Goal: Entertainment & Leisure: Consume media (video, audio)

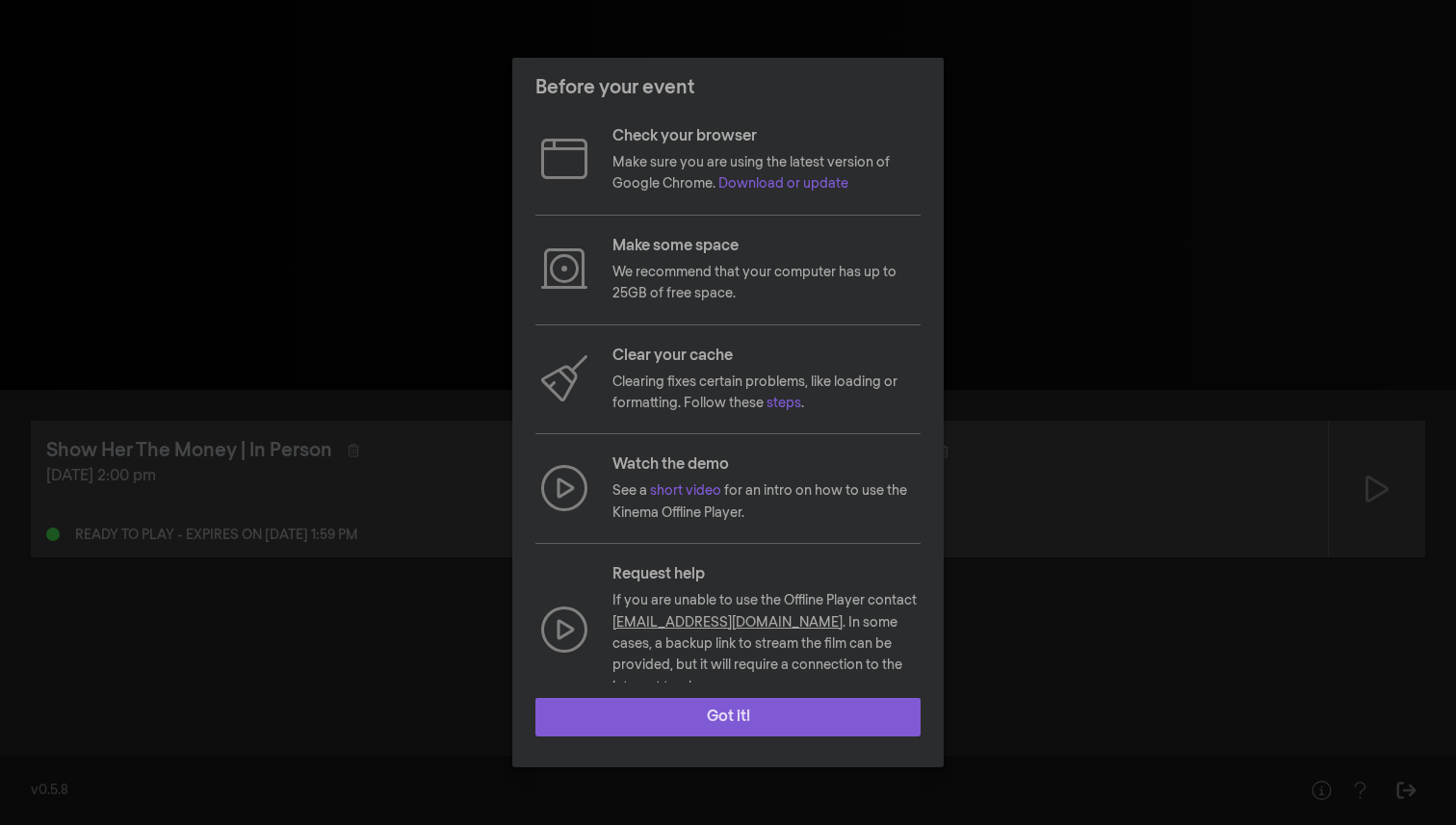
click at [727, 715] on button "Got it!" at bounding box center [727, 717] width 385 height 39
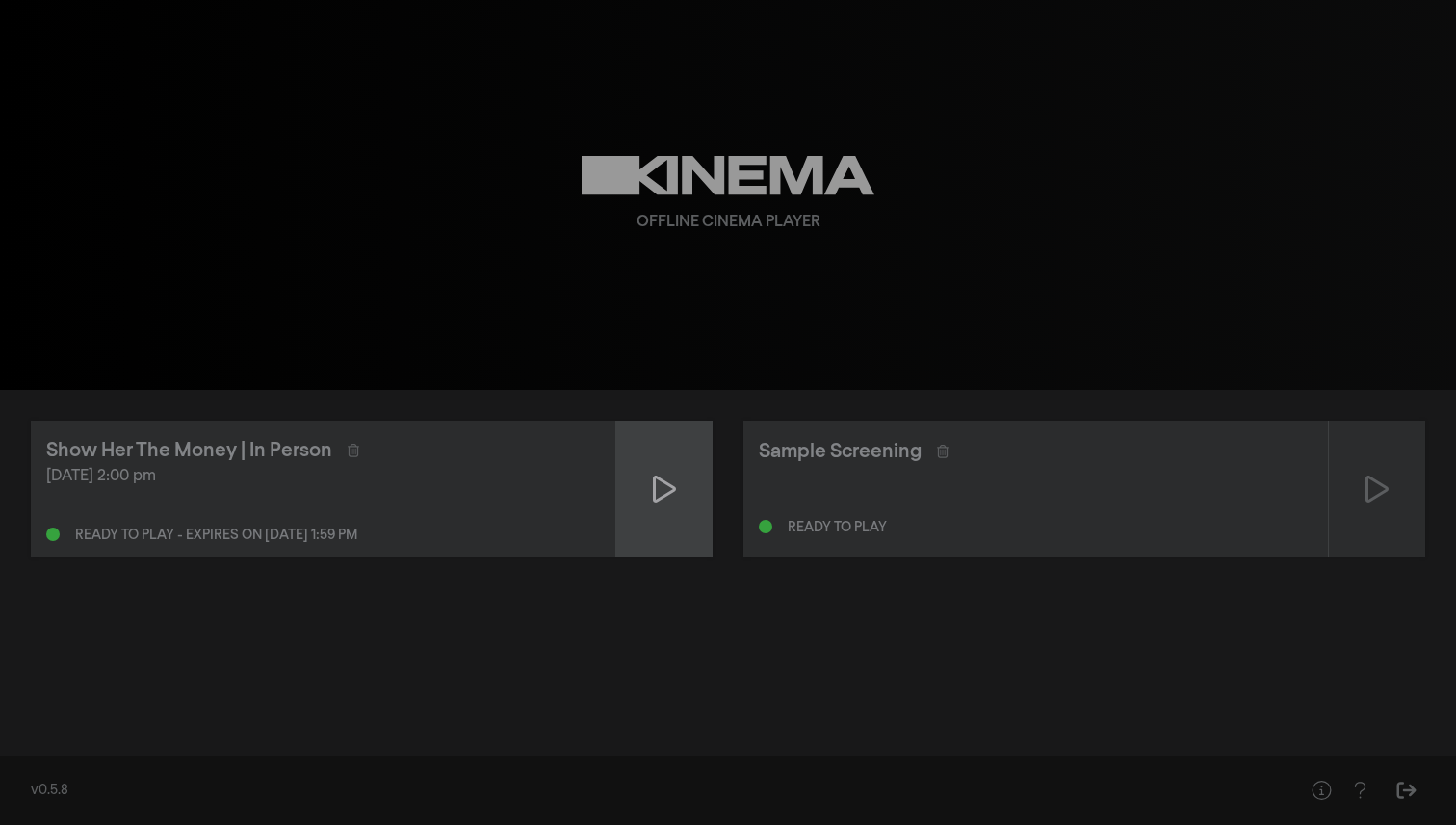
click at [659, 487] on icon at bounding box center [664, 489] width 23 height 31
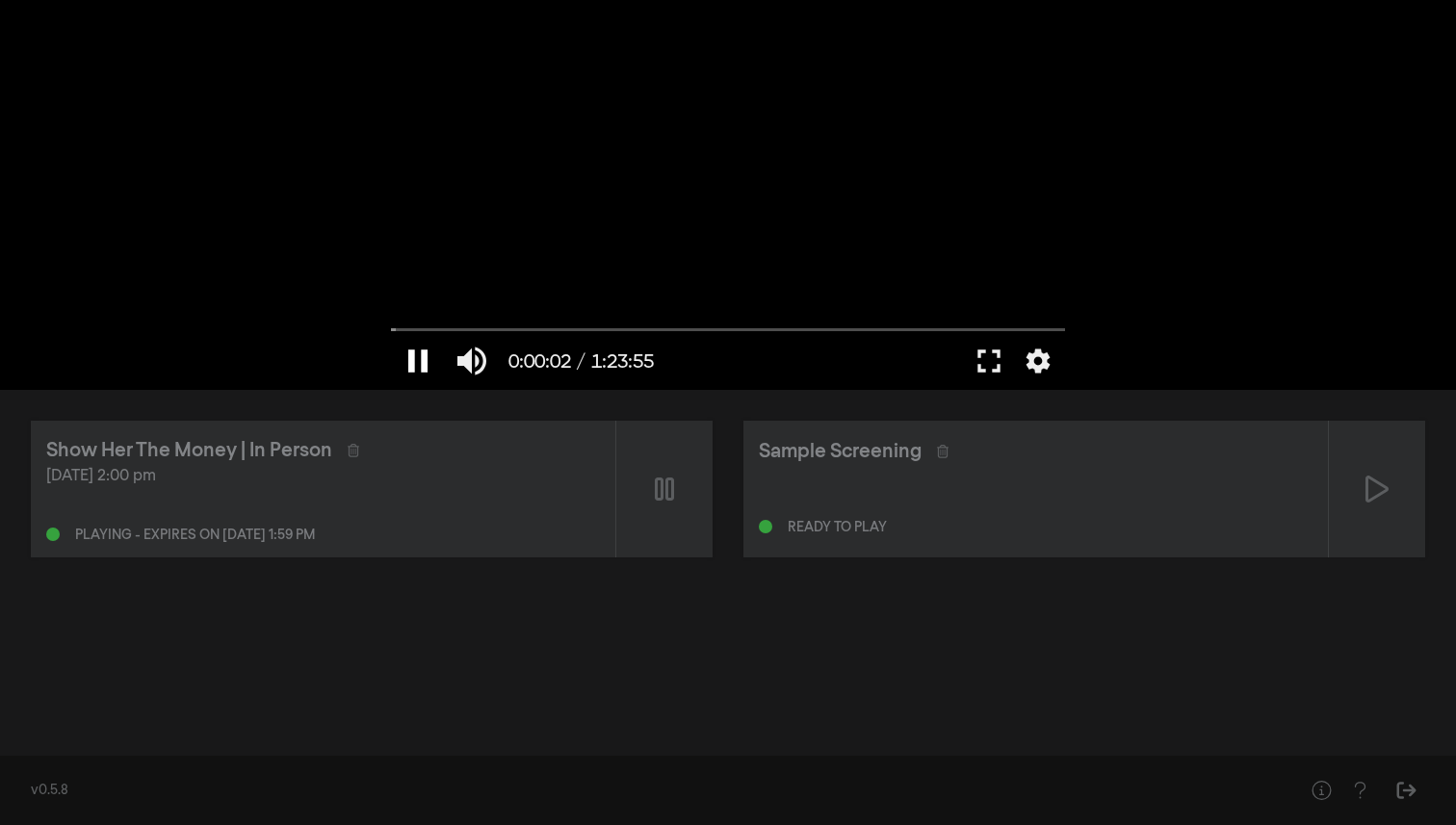
click at [419, 356] on button "pause" at bounding box center [418, 361] width 54 height 58
click at [1035, 352] on button "settings" at bounding box center [1038, 361] width 44 height 58
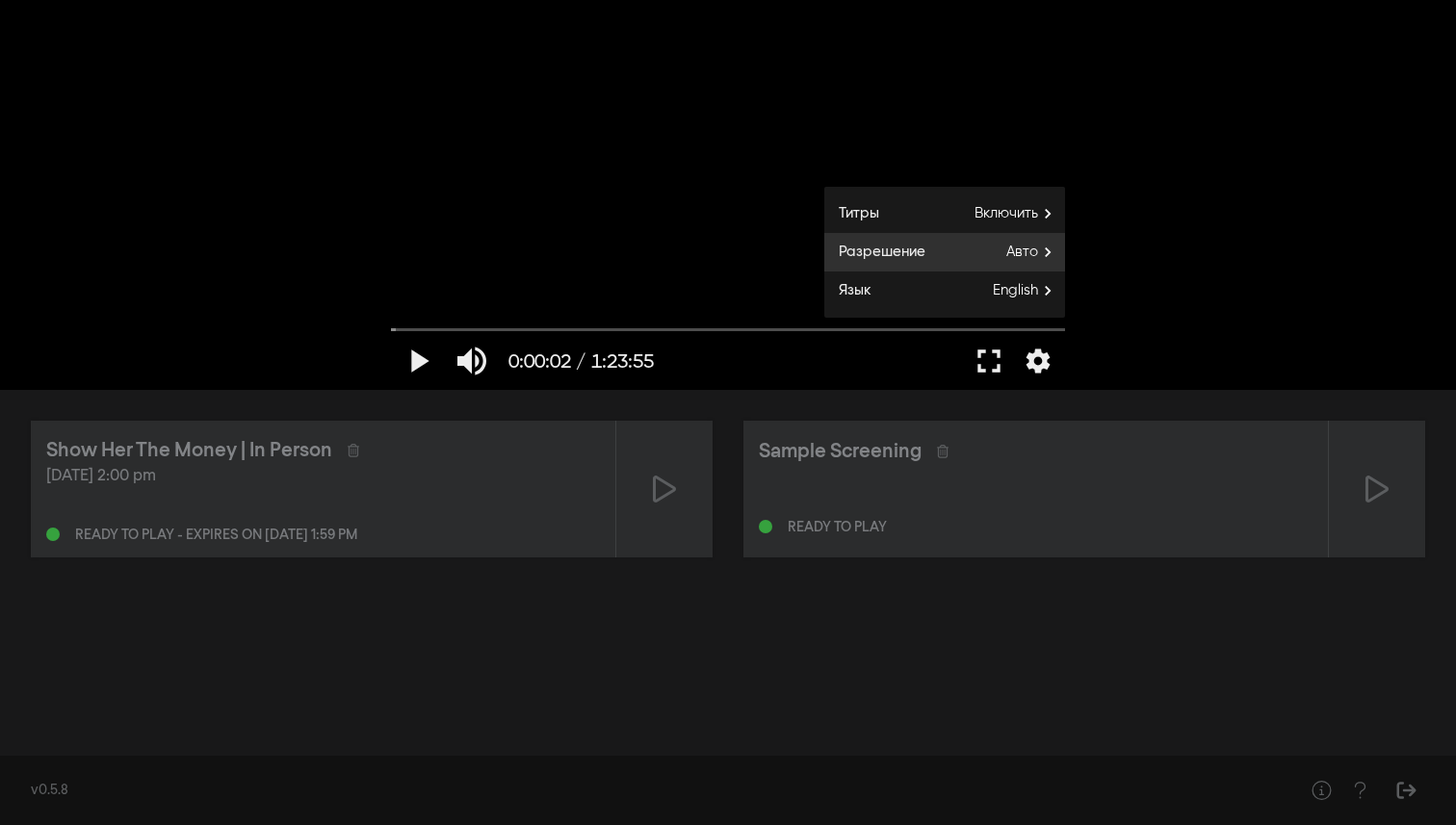
click at [993, 262] on label "Разрешение Авто" at bounding box center [944, 252] width 241 height 39
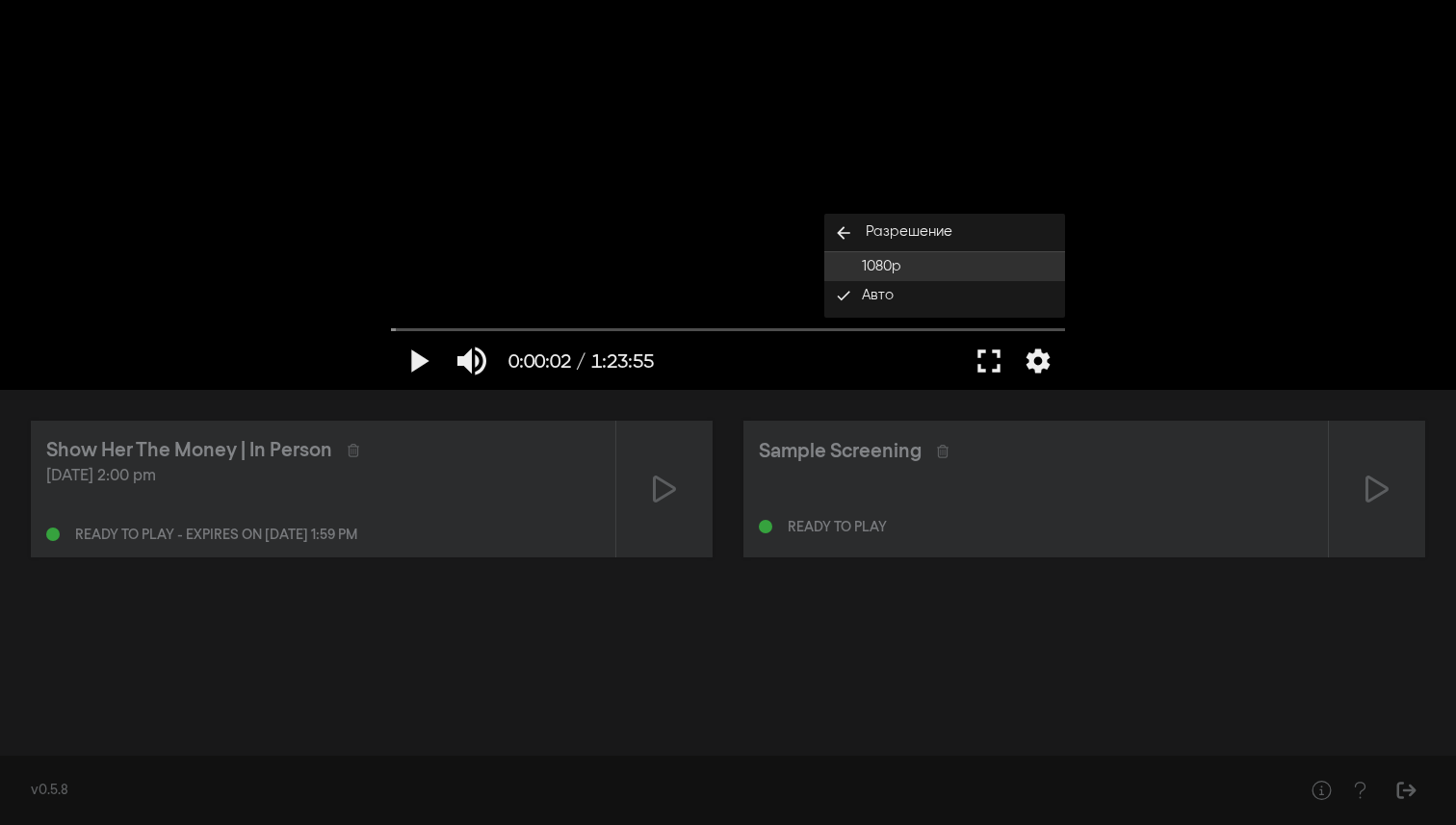
click at [907, 266] on button "1080p" at bounding box center [944, 266] width 241 height 29
click at [1184, 285] on div "play_arrow 0:00:02 / 1:23:55 volume_up fullscreen settings closed_caption Титры…" at bounding box center [728, 195] width 1456 height 390
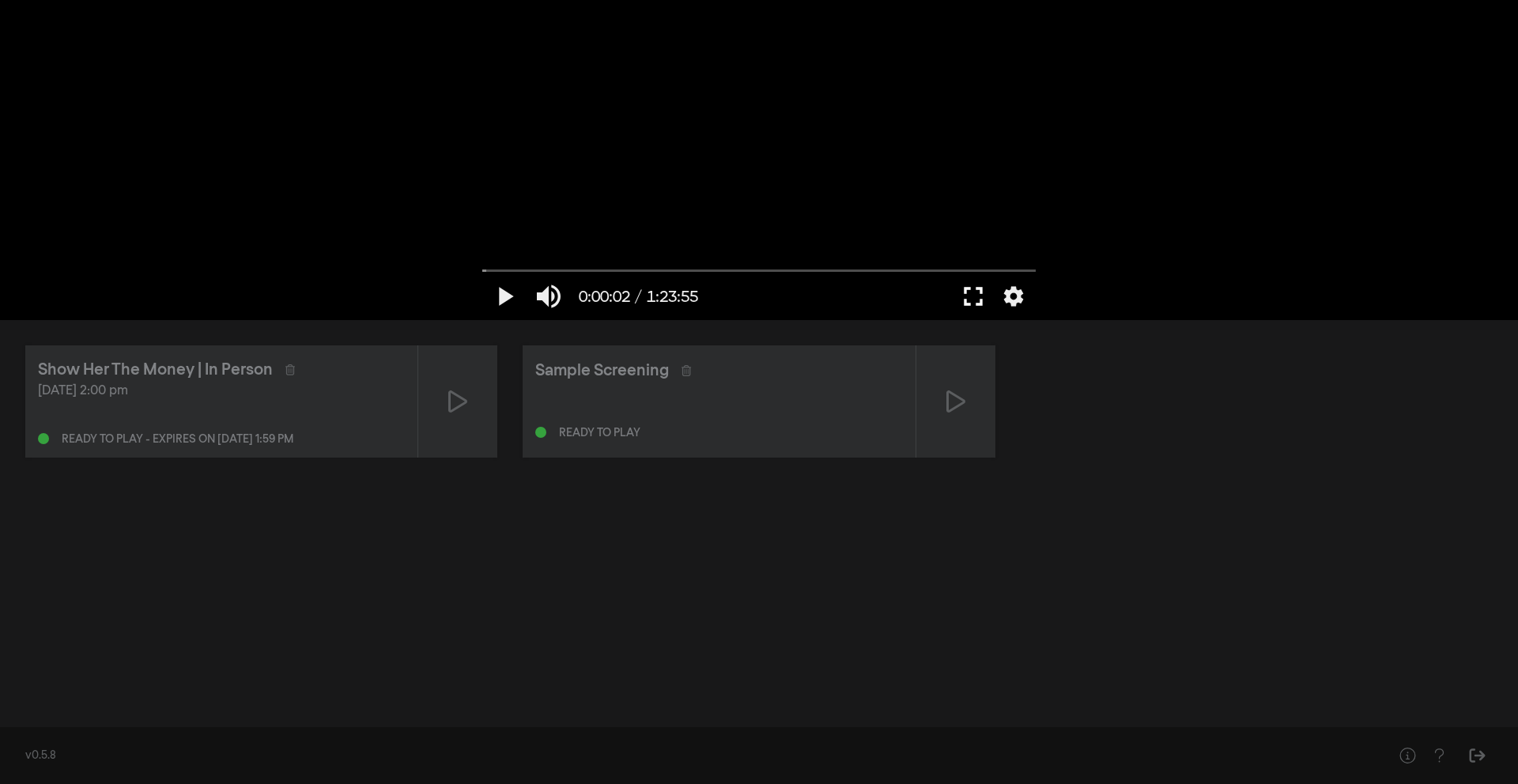
click at [975, 299] on button "fullscreen" at bounding box center [973, 296] width 44 height 48
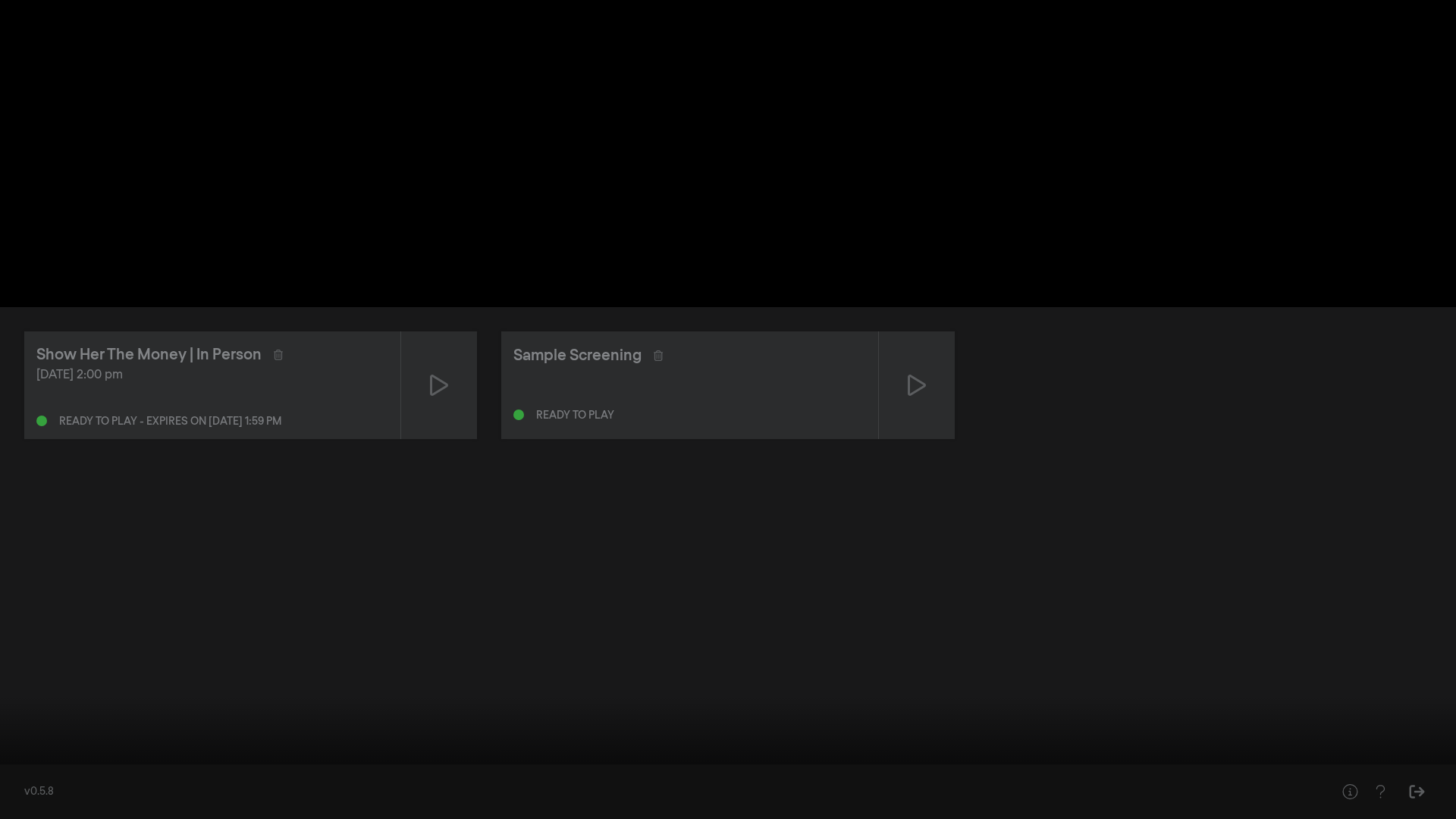
click at [31, 649] on button "play_arrow" at bounding box center [29, 796] width 43 height 46
click at [20, 649] on button "pause" at bounding box center [29, 796] width 43 height 46
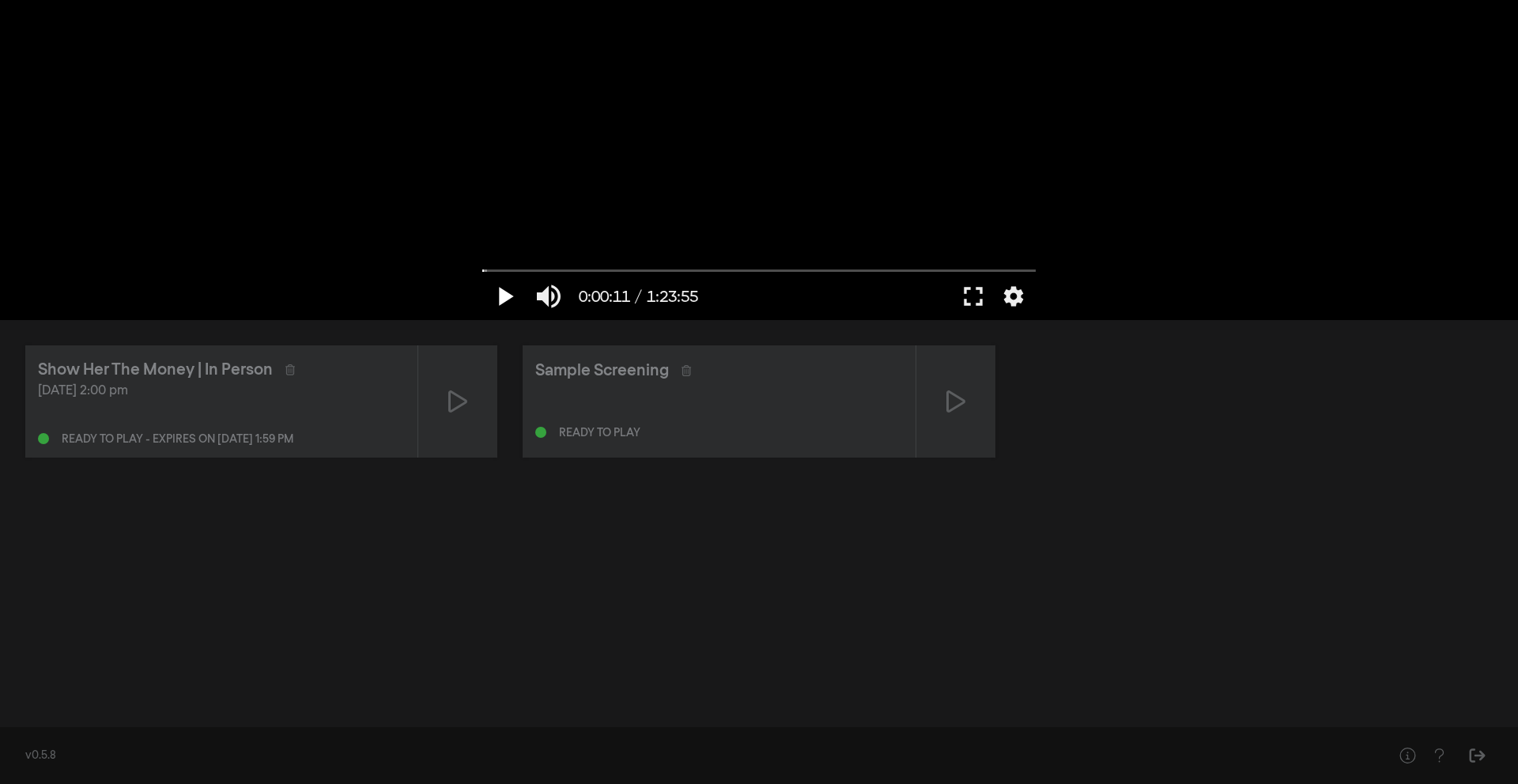
click at [508, 298] on button "play_arrow" at bounding box center [504, 296] width 44 height 48
type input "12.019181"
click at [986, 296] on button "fullscreen" at bounding box center [973, 296] width 44 height 48
drag, startPoint x: 318, startPoint y: 742, endPoint x: 347, endPoint y: 609, distance: 136.1
click at [318, 655] on div "Show Her The Money | In Person [DATE] 2:00 pm Ready to play - expires on [DATE]…" at bounding box center [759, 518] width 1518 height 396
